Goal: Information Seeking & Learning: Learn about a topic

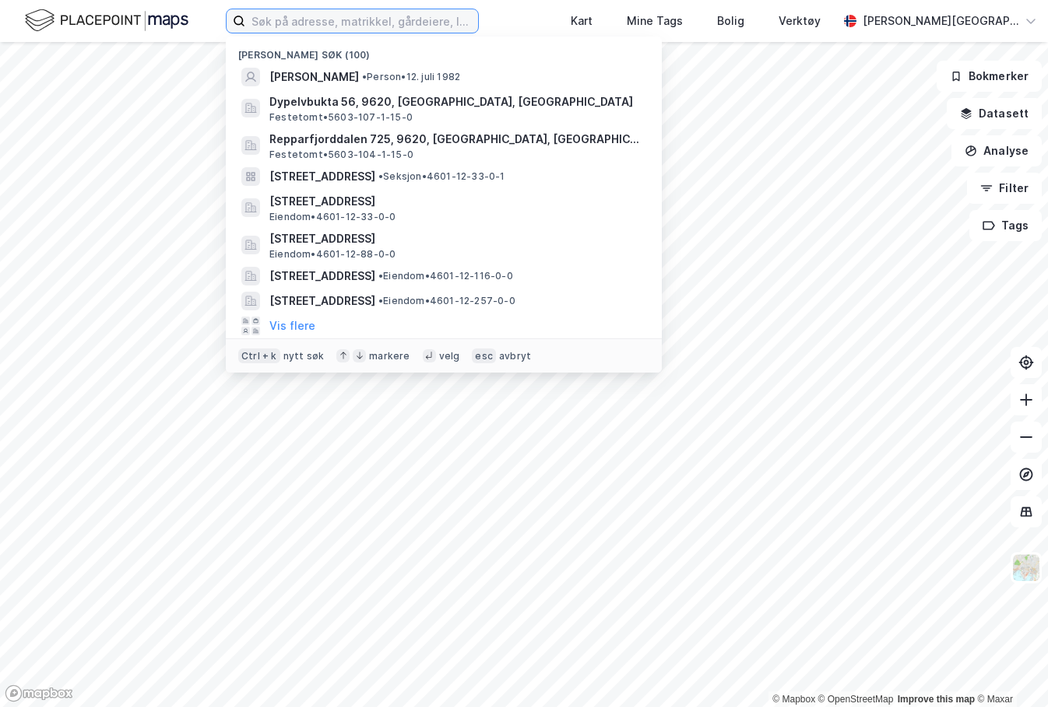
click at [388, 20] on input at bounding box center [361, 20] width 233 height 23
paste input "[PERSON_NAME]"
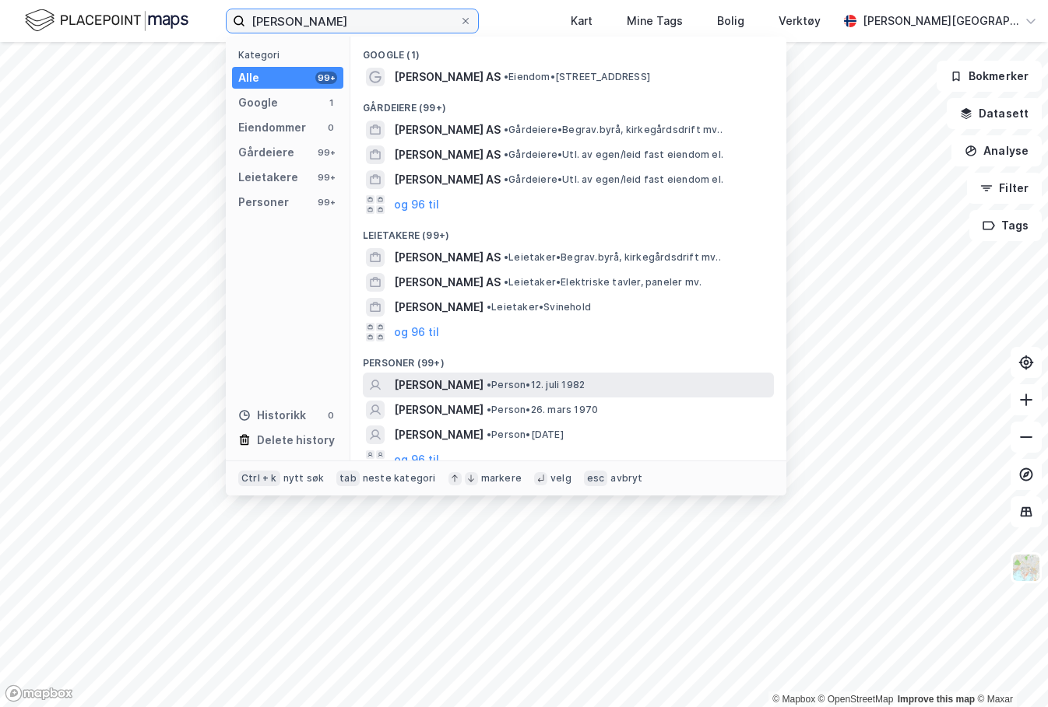
type input "[PERSON_NAME]"
click at [483, 380] on span "[PERSON_NAME]" at bounding box center [438, 385] width 89 height 19
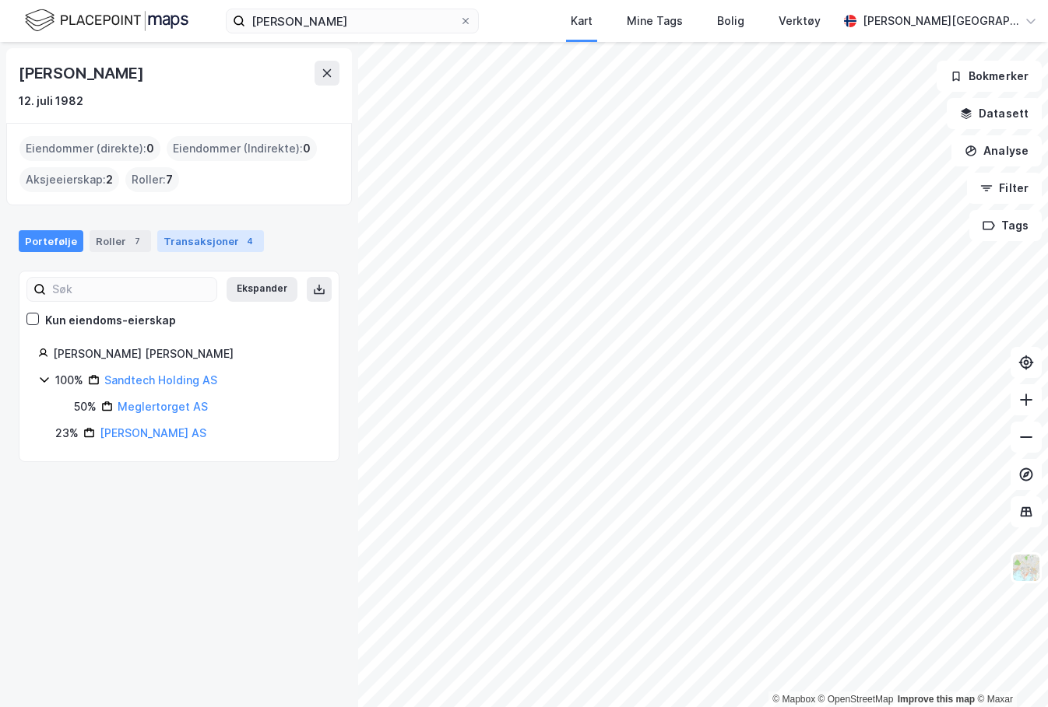
click at [216, 243] on div "Transaksjoner 4" at bounding box center [210, 241] width 107 height 22
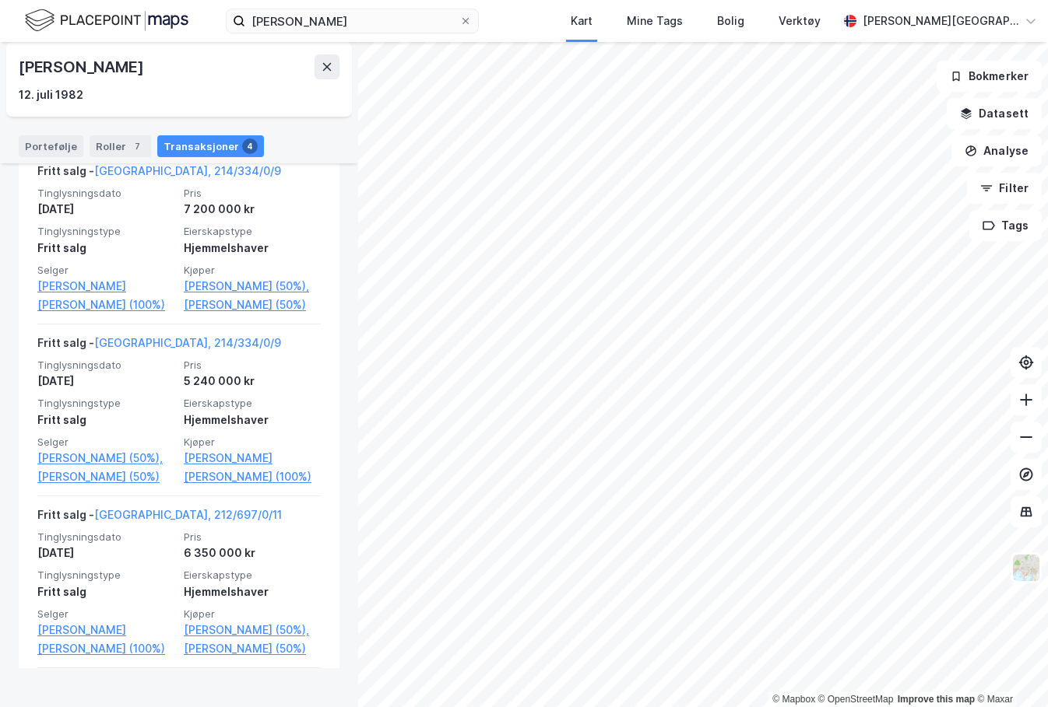
scroll to position [367, 0]
